Goal: Answer question/provide support: Share knowledge or assist other users

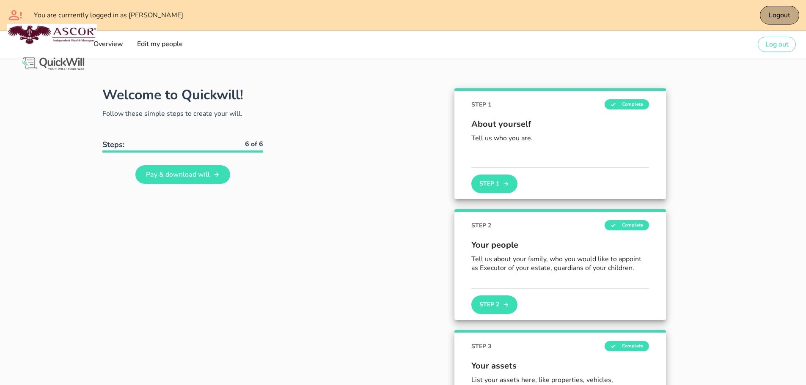
click at [783, 12] on span "Logout" at bounding box center [779, 15] width 22 height 9
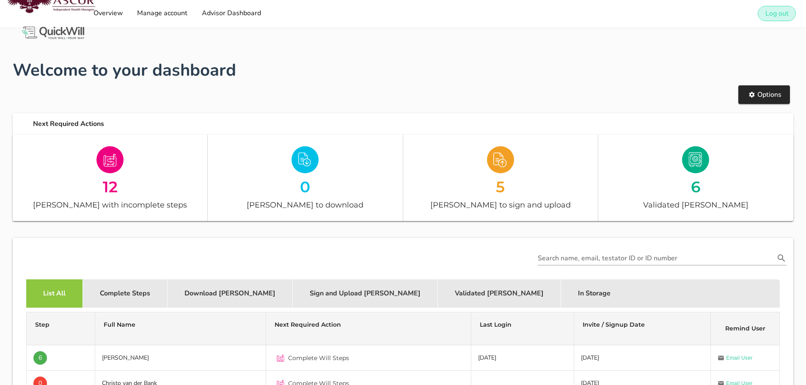
click at [773, 15] on span "Log out" at bounding box center [777, 13] width 24 height 9
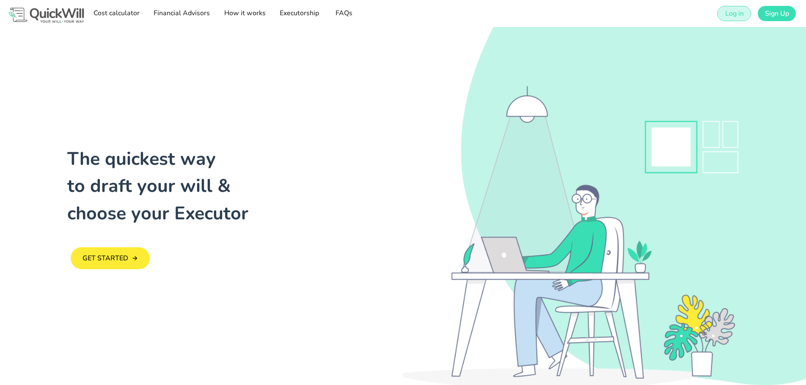
click at [732, 14] on span "Log in" at bounding box center [733, 13] width 19 height 9
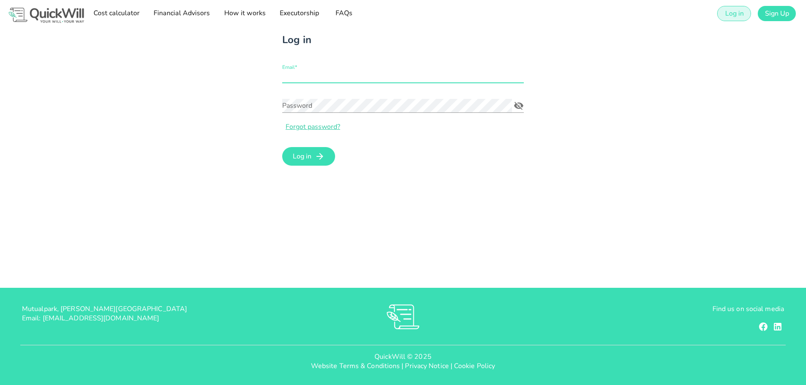
click at [335, 76] on input "Email*" at bounding box center [403, 76] width 242 height 14
type input "[PERSON_NAME][EMAIL_ADDRESS][MEDICAL_DATA][DOMAIN_NAME]"
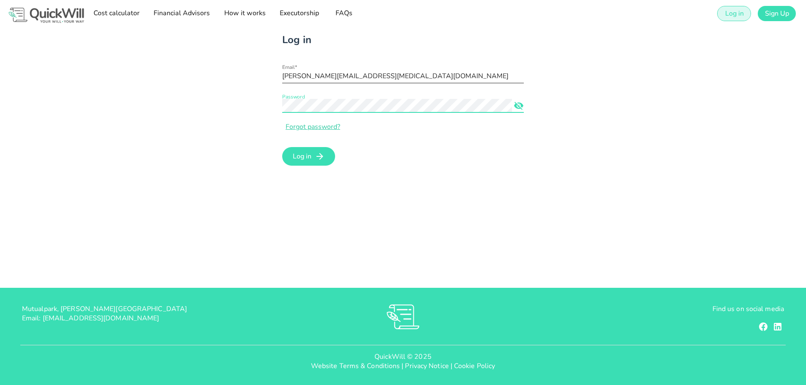
click at [282, 147] on button "Log in" at bounding box center [308, 156] width 53 height 19
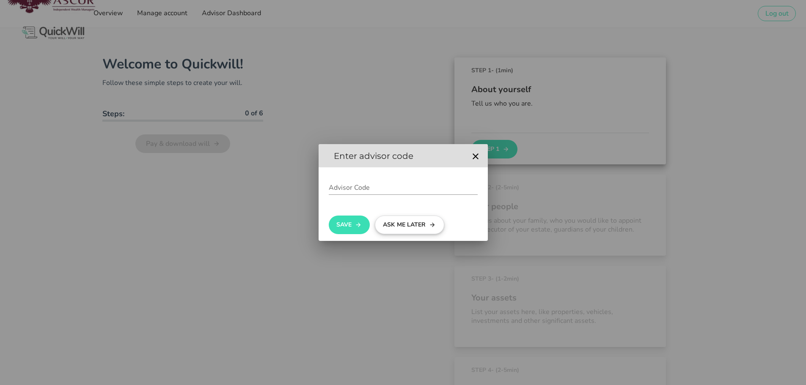
click at [410, 228] on button "Ask me later" at bounding box center [409, 225] width 69 height 19
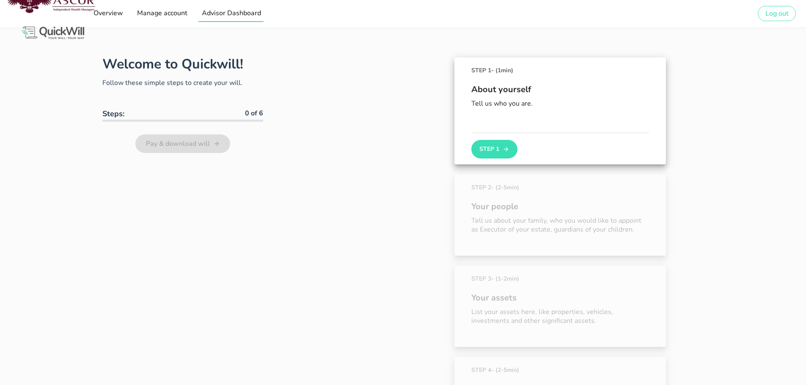
click at [227, 17] on span "Advisor Dashboard" at bounding box center [231, 12] width 60 height 9
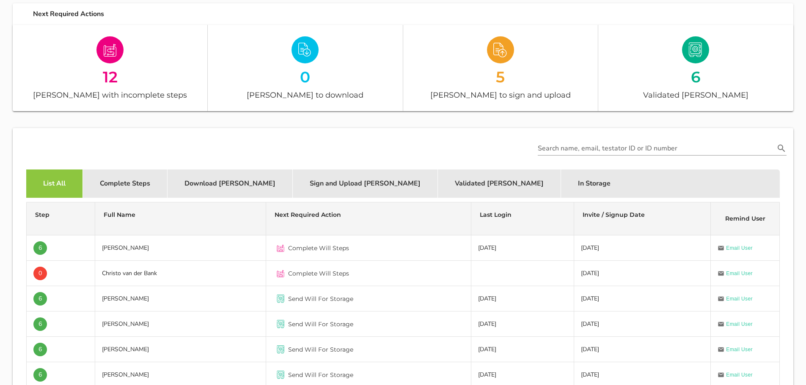
scroll to position [127, 0]
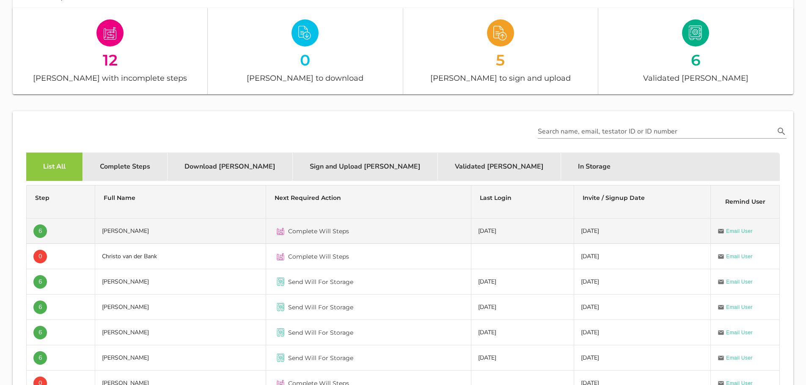
click at [56, 227] on td "6" at bounding box center [61, 231] width 69 height 25
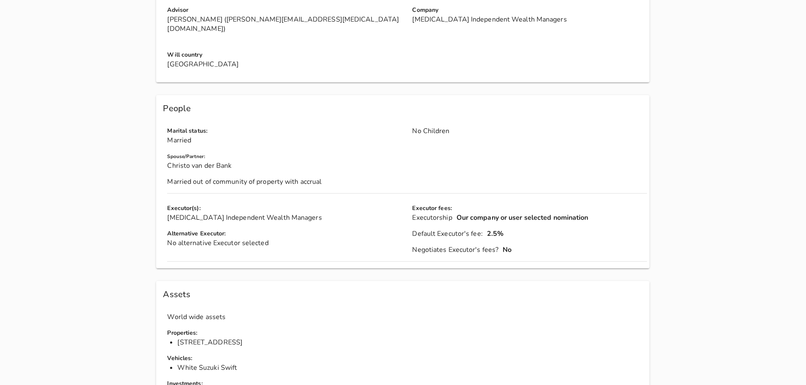
scroll to position [212, 0]
click at [304, 292] on div "Assets" at bounding box center [402, 294] width 493 height 27
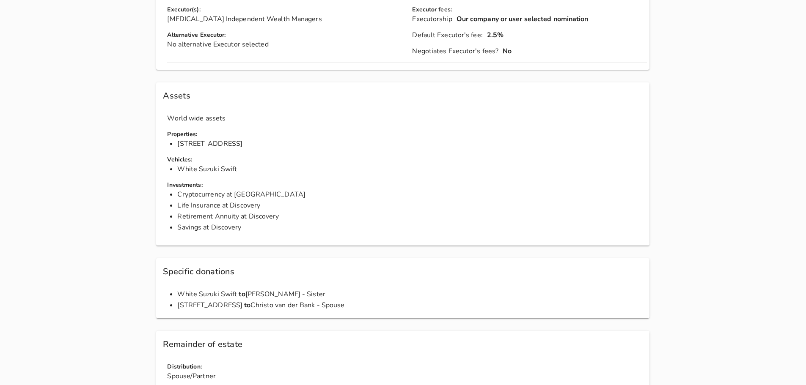
scroll to position [465, 0]
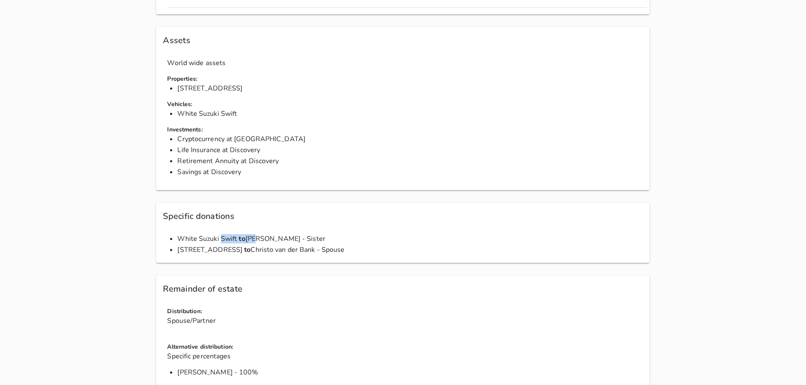
drag, startPoint x: 179, startPoint y: 229, endPoint x: 255, endPoint y: 233, distance: 75.4
click at [255, 234] on li "White [PERSON_NAME] to [PERSON_NAME] - Sister" at bounding box center [412, 238] width 470 height 9
click at [242, 245] on span "[STREET_ADDRESS]" at bounding box center [209, 249] width 65 height 9
drag, startPoint x: 247, startPoint y: 229, endPoint x: 337, endPoint y: 229, distance: 90.1
click at [337, 234] on li "White [PERSON_NAME] to [PERSON_NAME] - Sister" at bounding box center [412, 238] width 470 height 9
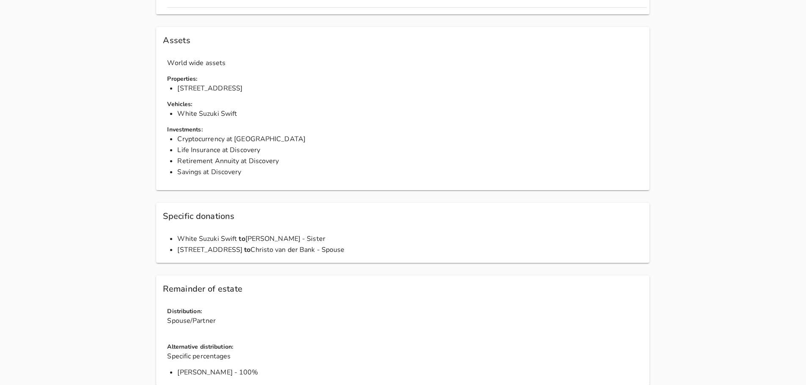
click at [337, 234] on li "White [PERSON_NAME] to [PERSON_NAME] - Sister" at bounding box center [412, 238] width 470 height 9
drag, startPoint x: 185, startPoint y: 243, endPoint x: 382, endPoint y: 244, distance: 197.2
click at [382, 245] on li "[STREET_ADDRESS] Blue Stream Estate to Christo van der Bank - Spouse" at bounding box center [412, 249] width 470 height 9
click at [441, 252] on div "White [PERSON_NAME] to [PERSON_NAME] - Sister [STREET_ADDRESS] Blue Stream Esta…" at bounding box center [406, 248] width 493 height 29
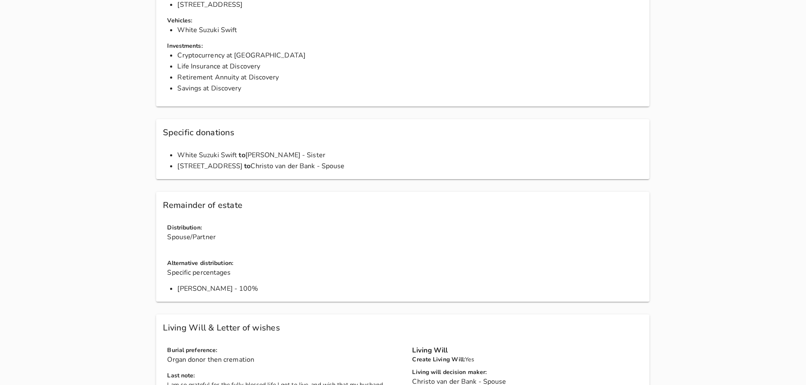
scroll to position [550, 0]
drag, startPoint x: 166, startPoint y: 228, endPoint x: 232, endPoint y: 228, distance: 66.0
click at [232, 228] on div "Distribution: Spouse/Partner" at bounding box center [407, 235] width 490 height 36
click at [244, 236] on div "Distribution: Spouse/Partner" at bounding box center [407, 235] width 490 height 36
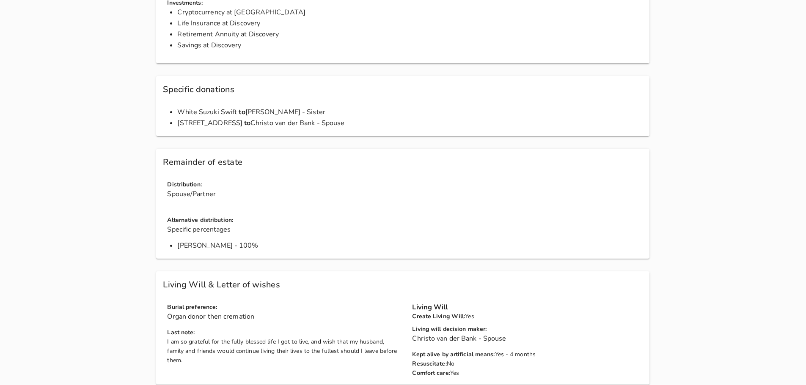
click at [223, 328] on h4 "Last note:" at bounding box center [284, 332] width 235 height 9
drag, startPoint x: 168, startPoint y: 307, endPoint x: 280, endPoint y: 310, distance: 111.7
click at [280, 312] on p "Organ donor then cremation" at bounding box center [284, 316] width 235 height 9
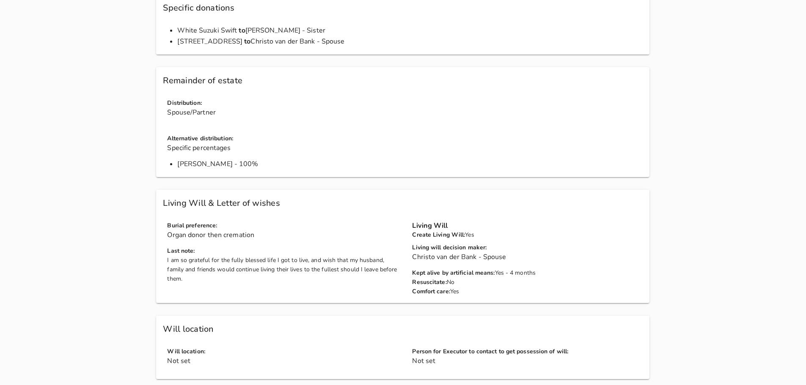
scroll to position [677, 0]
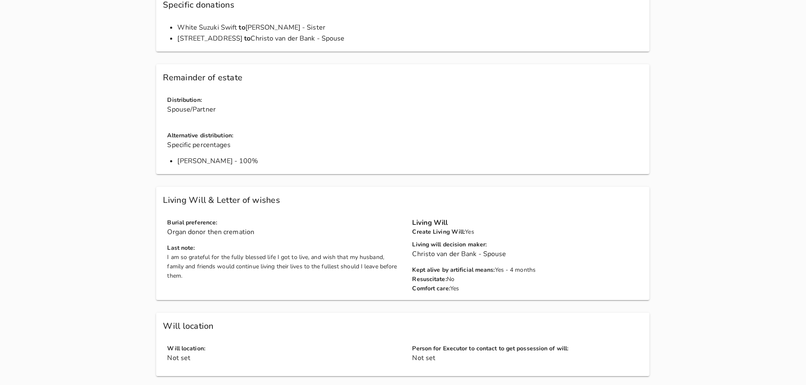
click at [202, 253] on div "I am so grateful for the fully blessed life I got to live, and wish that my hus…" at bounding box center [284, 267] width 235 height 28
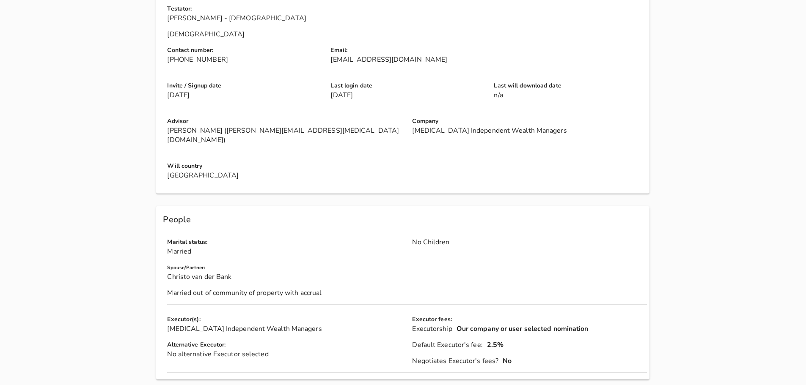
scroll to position [85, 0]
